Goal: Information Seeking & Learning: Check status

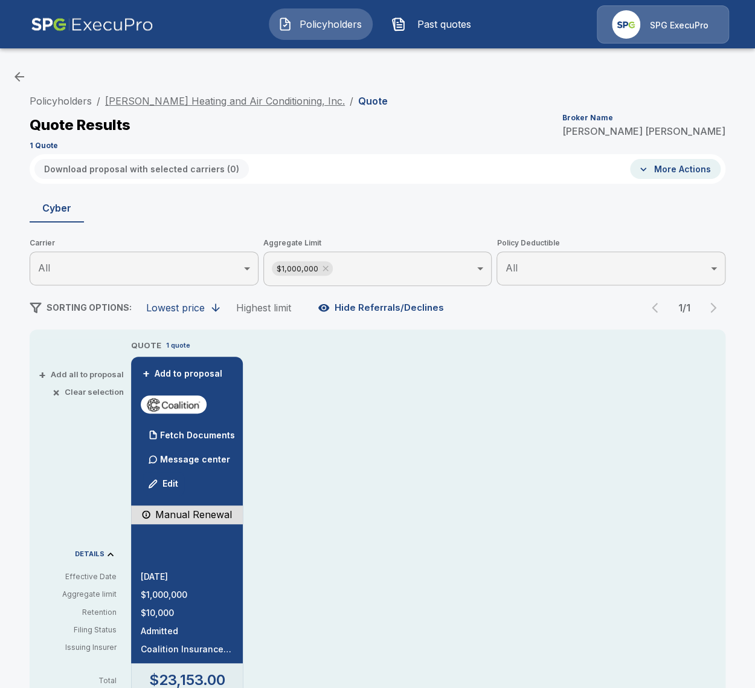
click at [250, 102] on link "Barron Heating and Air Conditioning, Inc." at bounding box center [225, 101] width 240 height 12
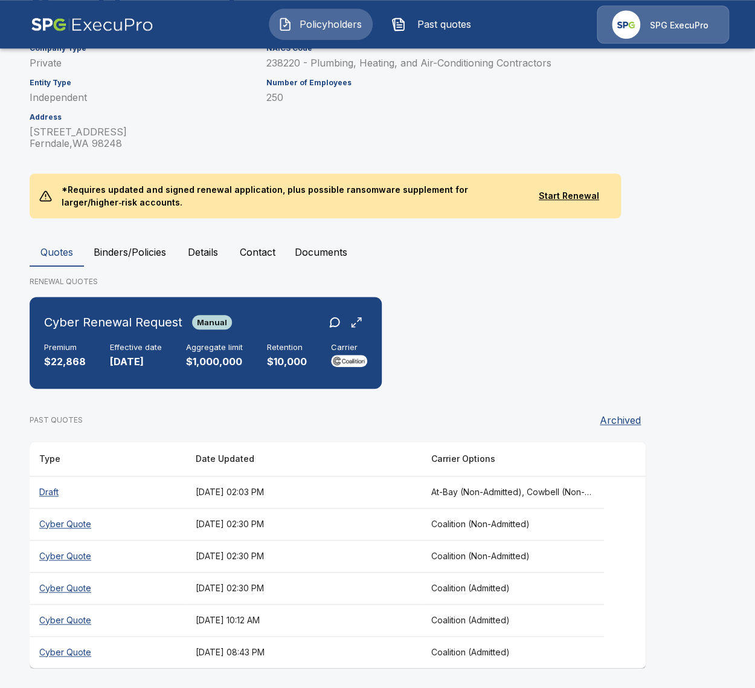
scroll to position [205, 0]
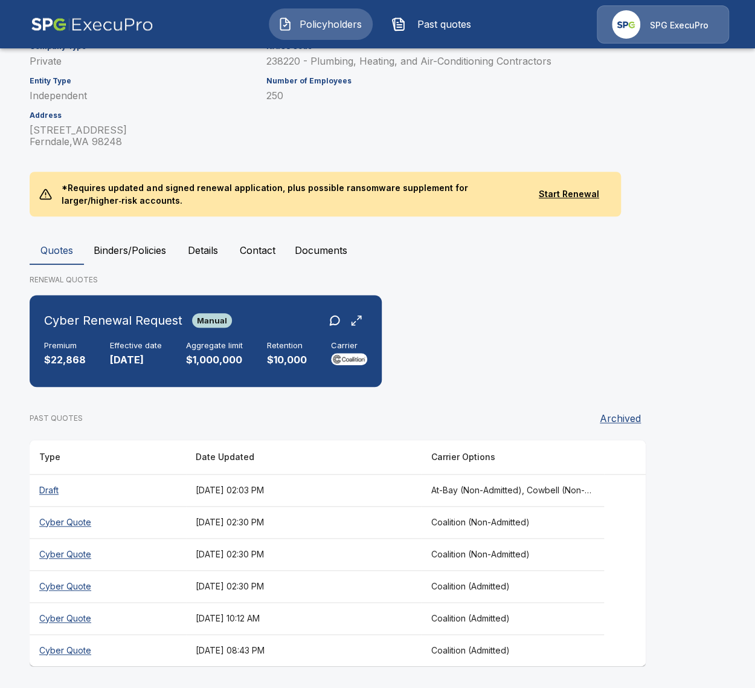
click at [428, 428] on div "PAST QUOTES Archived" at bounding box center [338, 418] width 616 height 24
click at [568, 613] on th "Coalition (Admitted)" at bounding box center [512, 618] width 183 height 32
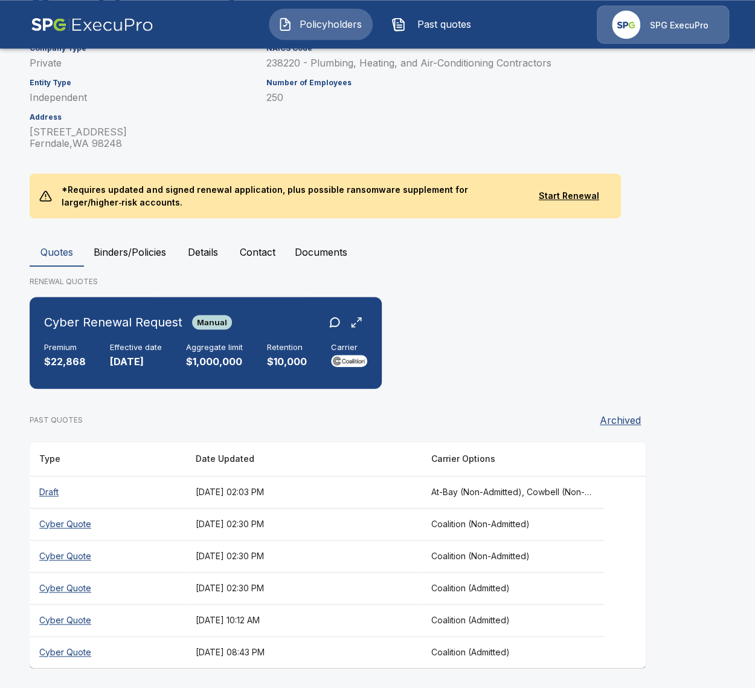
scroll to position [205, 0]
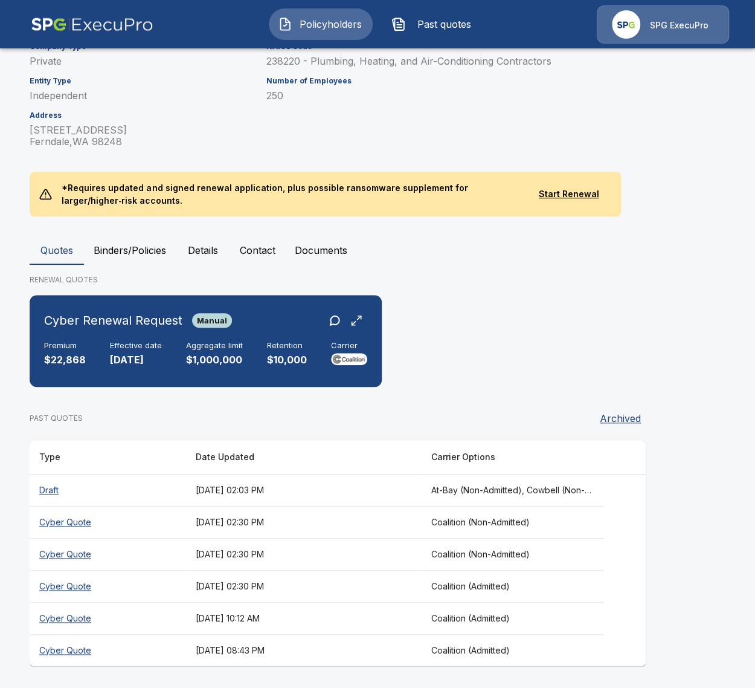
click at [279, 626] on th "August 25, 2025 at 10:12 AM" at bounding box center [303, 618] width 235 height 32
click at [330, 648] on th "August 14, 2025 at 08:43 PM" at bounding box center [303, 650] width 235 height 32
click at [340, 590] on th "[DATE] 02:30 PM" at bounding box center [303, 586] width 235 height 32
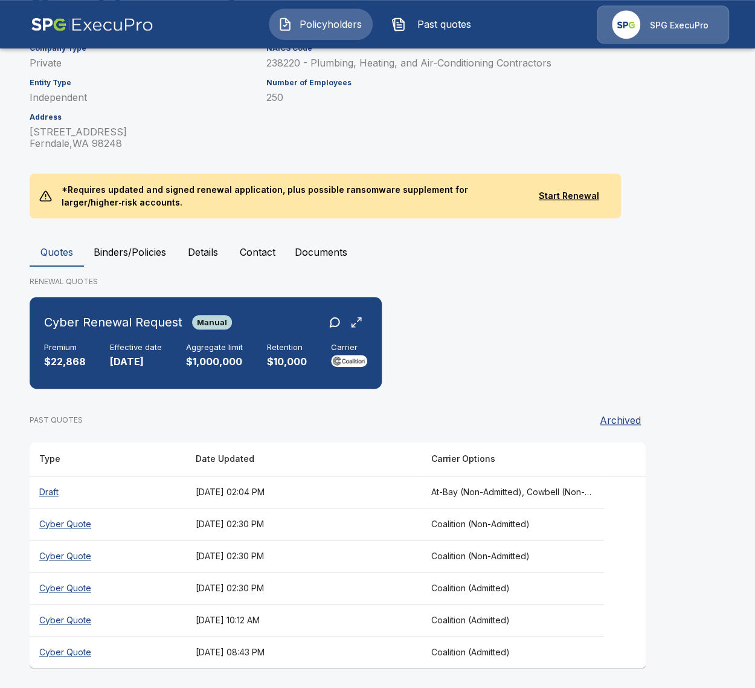
scroll to position [205, 0]
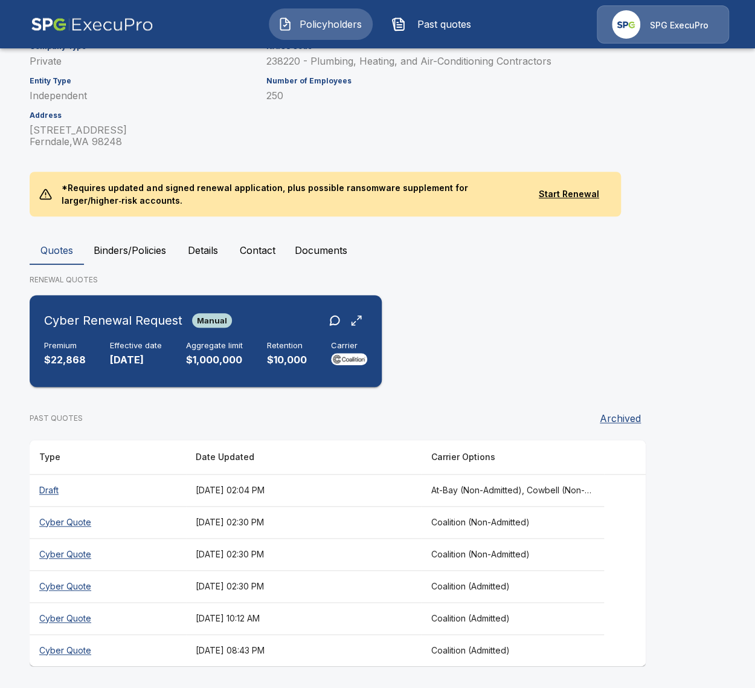
click at [243, 323] on div "Cyber Renewal Request Manual" at bounding box center [205, 320] width 323 height 22
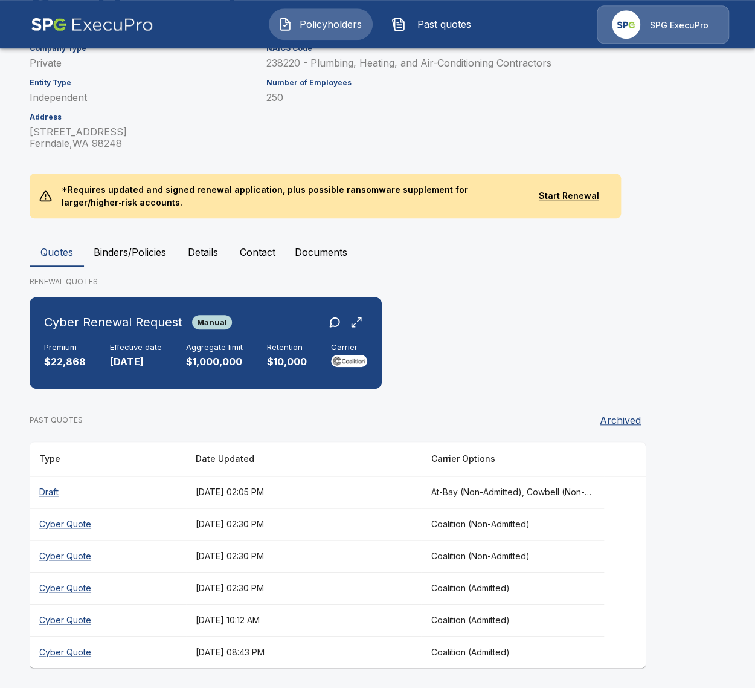
scroll to position [205, 0]
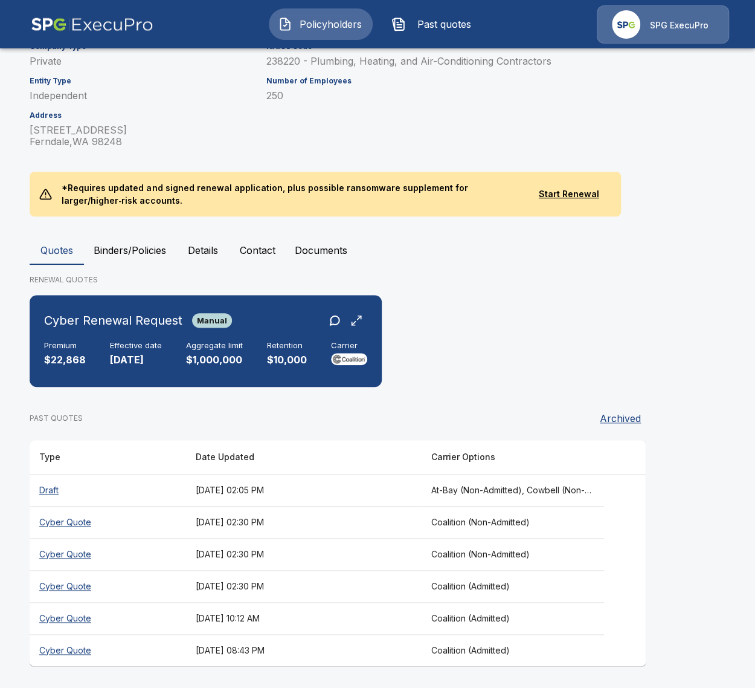
click at [402, 620] on th "[DATE] 10:12 AM" at bounding box center [303, 618] width 235 height 32
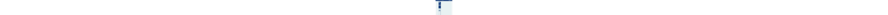
scroll to position [282, 0]
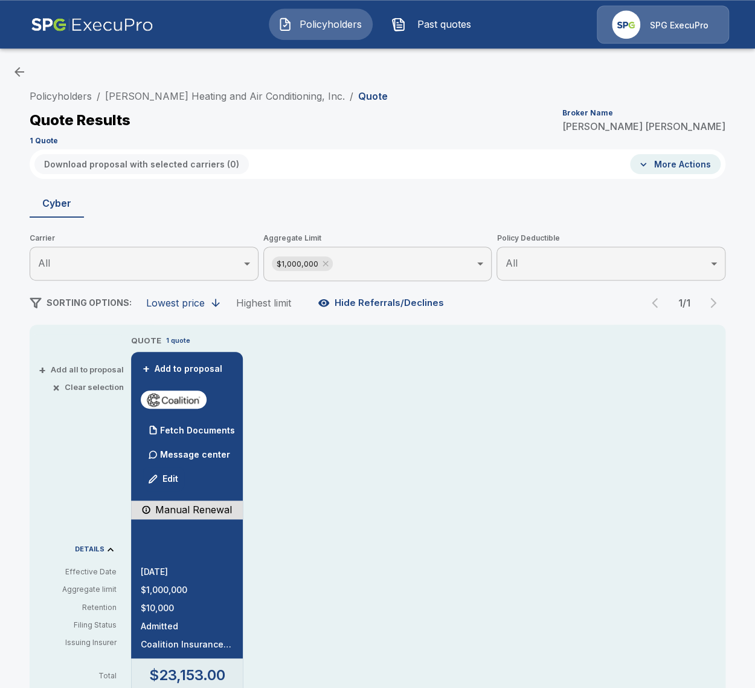
scroll to position [4, 0]
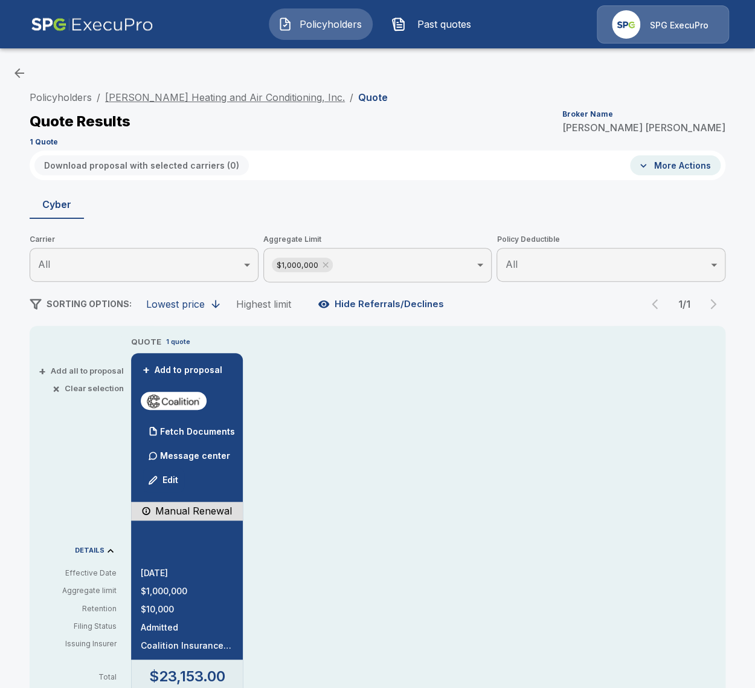
click at [219, 100] on link "[PERSON_NAME] Heating and Air Conditioning, Inc." at bounding box center [225, 97] width 240 height 12
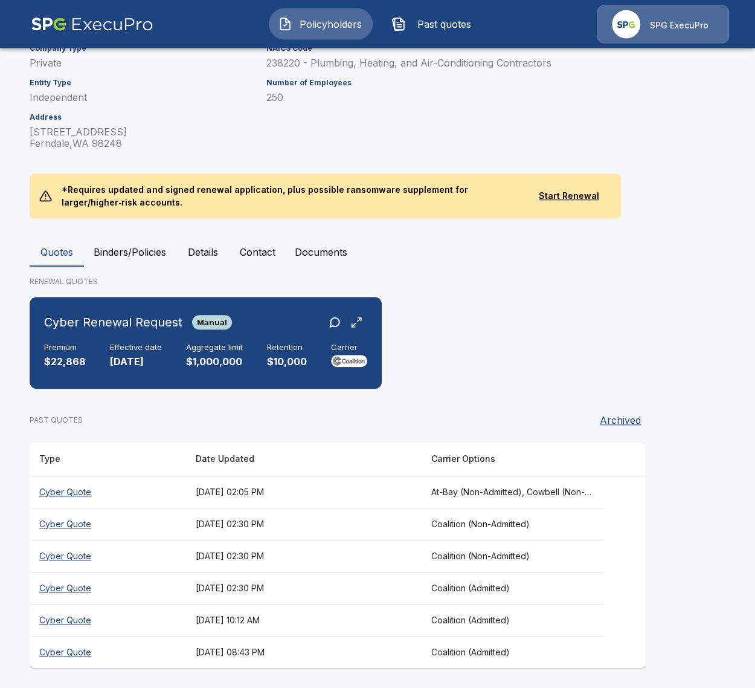
scroll to position [205, 0]
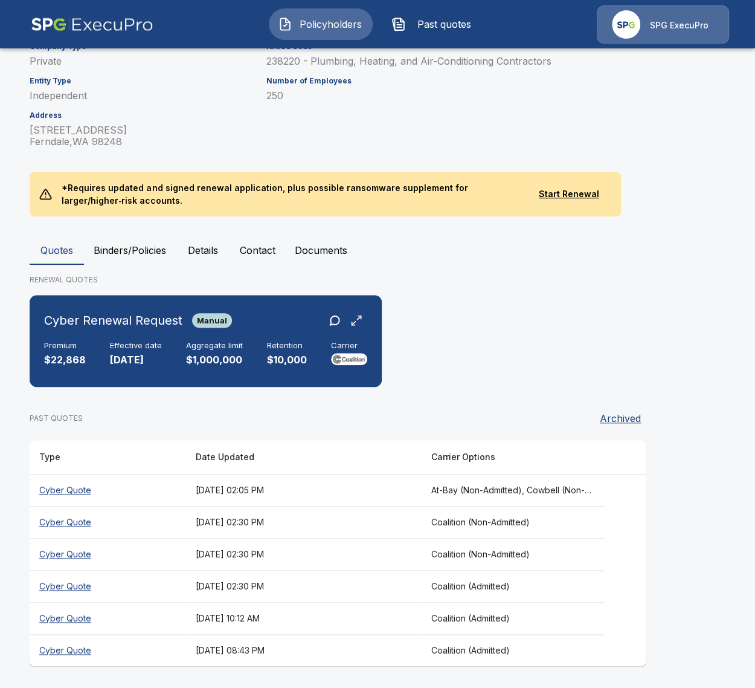
click at [631, 268] on div "Quotes Binders/Policies Details Contact Documents RENEWAL QUOTES Cyber Renewal …" at bounding box center [378, 451] width 696 height 430
click at [329, 620] on th "[DATE] 10:12 AM" at bounding box center [303, 618] width 235 height 32
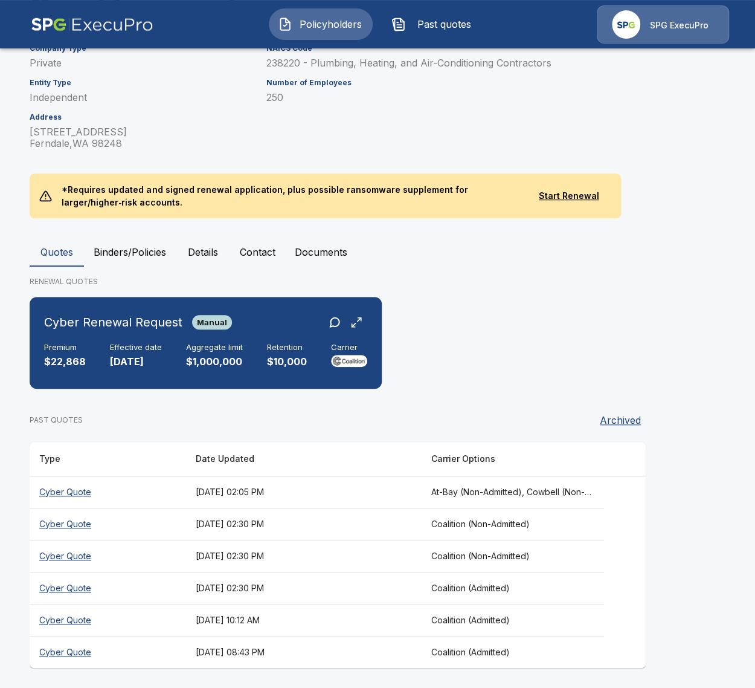
scroll to position [205, 0]
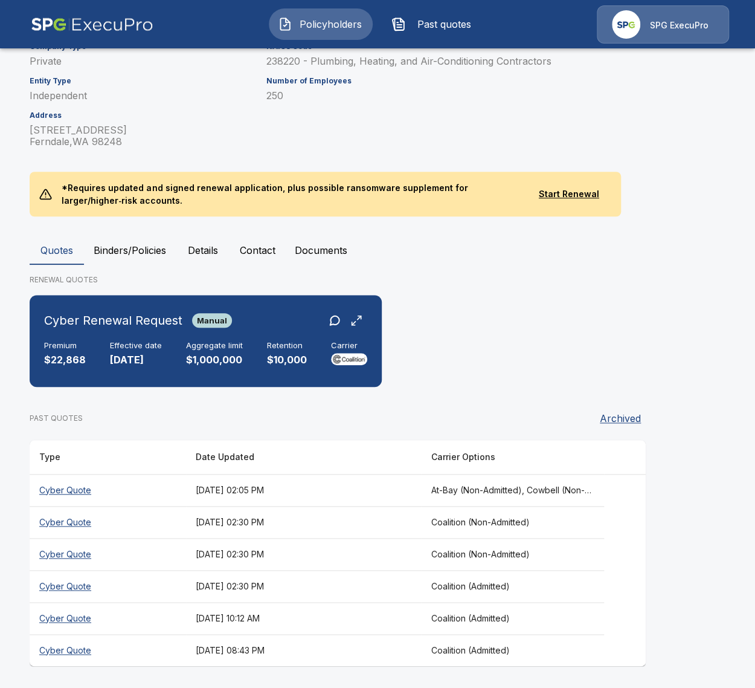
click at [426, 276] on p "RENEWAL QUOTES" at bounding box center [378, 279] width 696 height 11
click at [317, 619] on th "August 25, 2025 at 10:12 AM" at bounding box center [303, 618] width 235 height 32
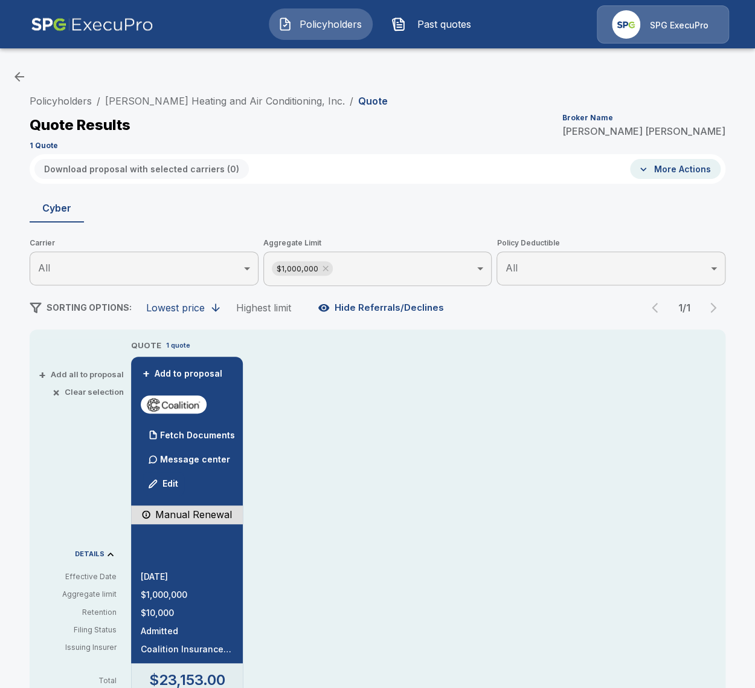
click at [457, 99] on div "Policyholders / Barron Heating and Air Conditioning, Inc. / Quote Quote Results…" at bounding box center [378, 121] width 696 height 65
click at [195, 102] on link "Barron Heating and Air Conditioning, Inc." at bounding box center [225, 101] width 240 height 12
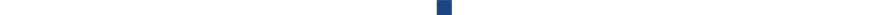
scroll to position [149, 0]
